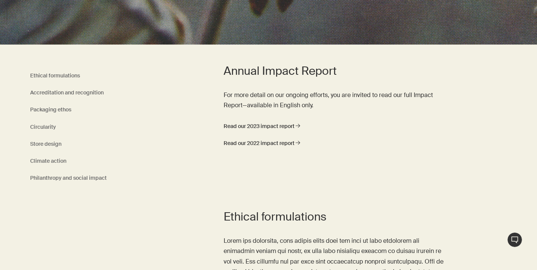
scroll to position [206, 0]
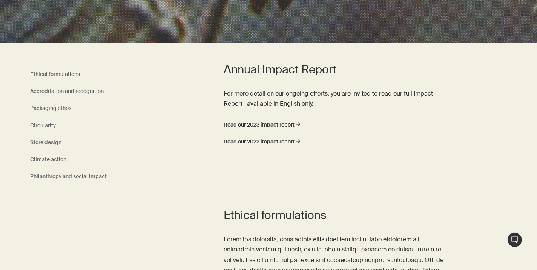
click at [277, 124] on link "Read our 2023 impact report rightArrow" at bounding box center [262, 124] width 77 height 9
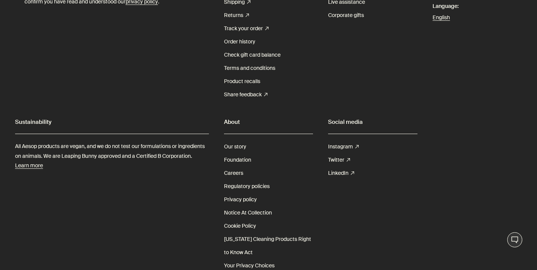
scroll to position [3558, 0]
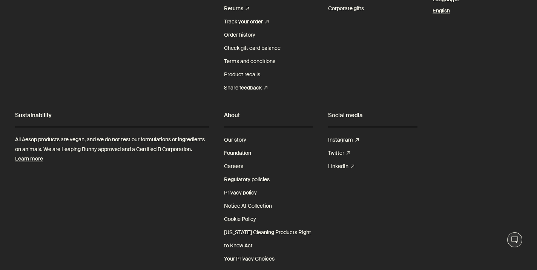
click at [237, 167] on link "Careers" at bounding box center [233, 165] width 19 height 13
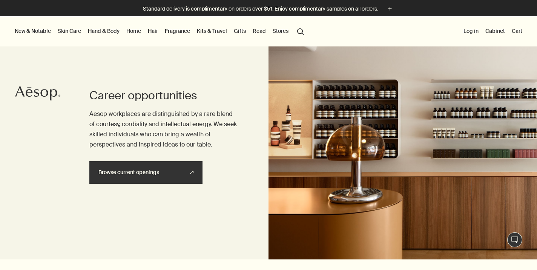
click at [177, 172] on link "Browse current openings rightUpArrow" at bounding box center [145, 172] width 113 height 23
